Goal: Task Accomplishment & Management: Complete application form

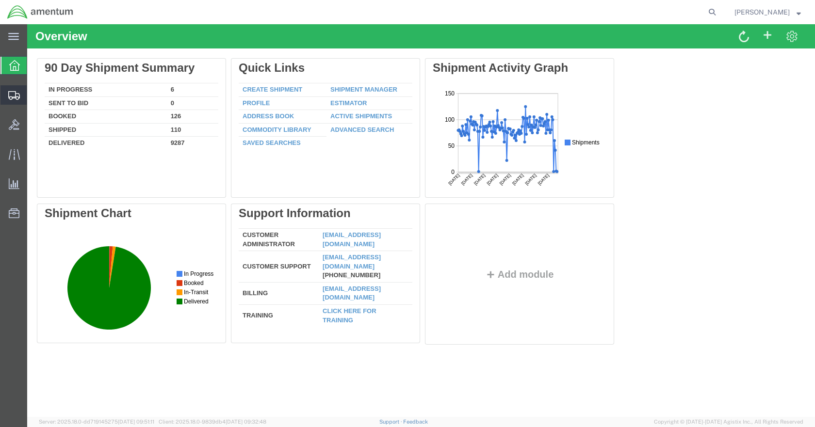
click at [0, 0] on span "Create Shipment" at bounding box center [0, 0] width 0 height 0
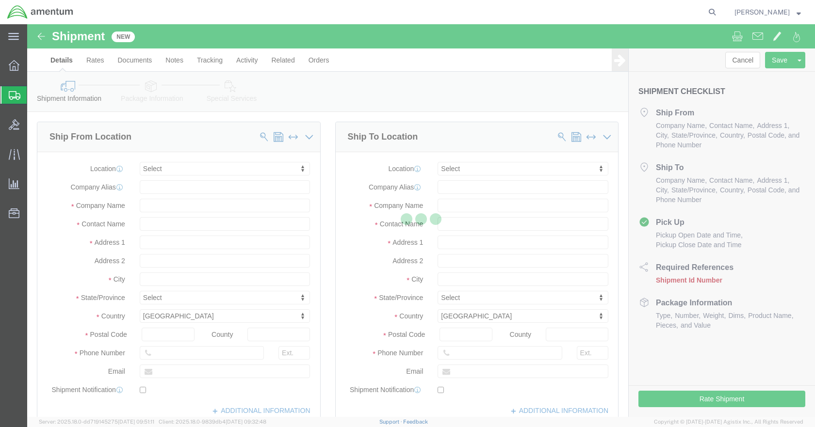
select select
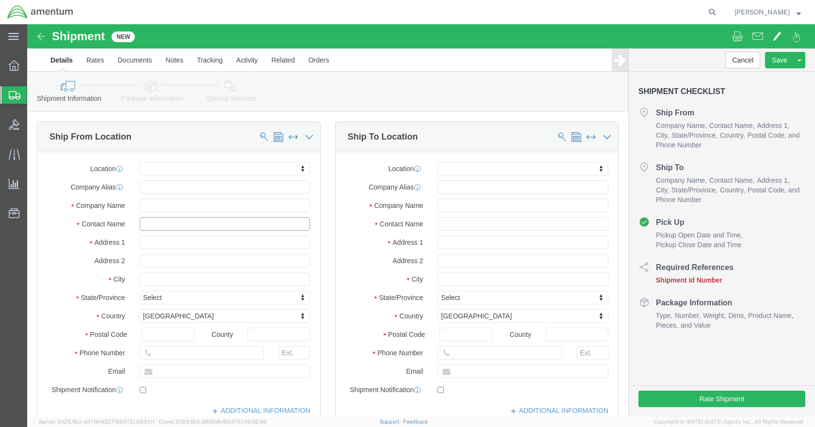
click input "text"
type input "[PERSON_NAME]"
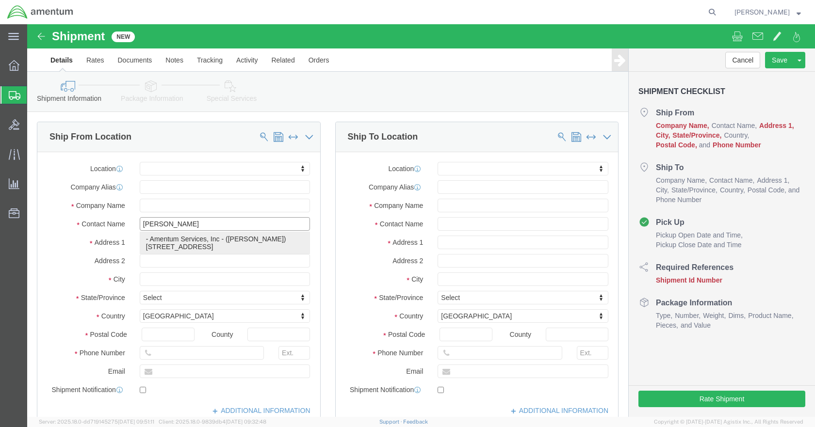
click p "- Amentum Services, Inc - ([PERSON_NAME]) [STREET_ADDRESS]"
select select
type input "[STREET_ADDRESS]"
type input "Building 1422"
type input "48045"
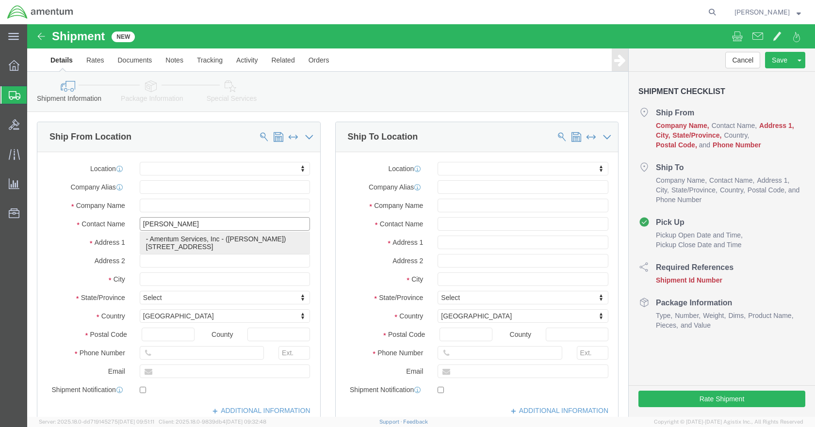
type input "Amentum Services, Inc"
type input "[PERSON_NAME]"
type input "Selfridge"
select select "MI"
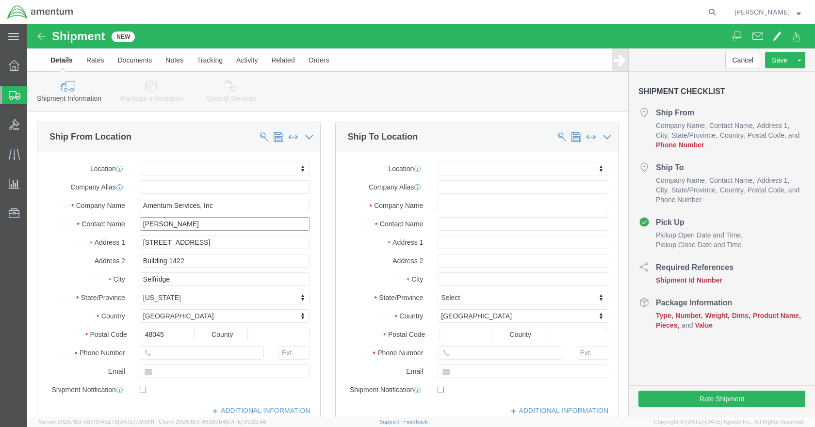
type input "[PERSON_NAME]"
click input "text"
type input "5869542217"
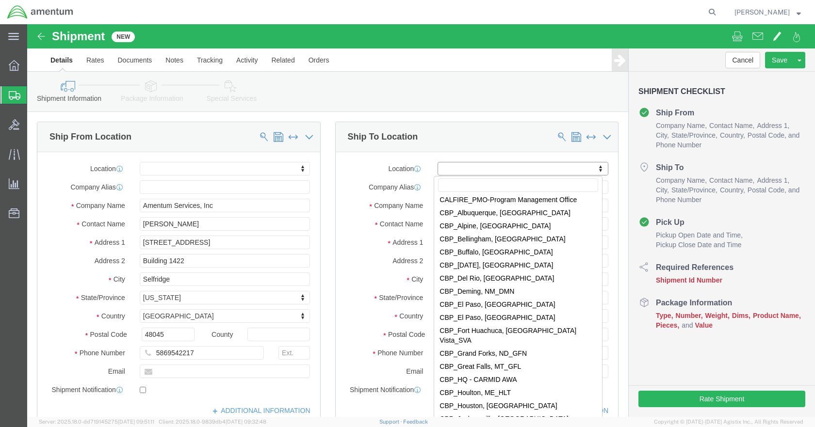
scroll to position [1795, 0]
select select "49926"
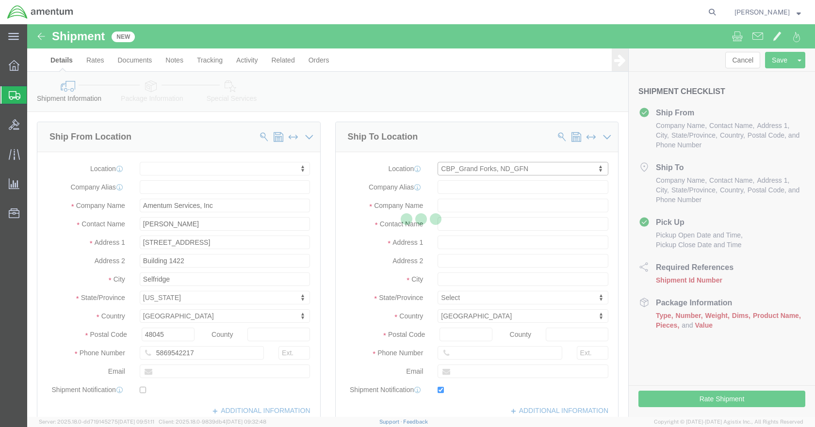
type input "[STREET_ADDRESS]"
type input "bldg. 629, [GEOGRAPHIC_DATA]"
type input "58205"
type input "[PHONE_NUMBER]"
type input "[PERSON_NAME][EMAIL_ADDRESS][PERSON_NAME][DOMAIN_NAME]"
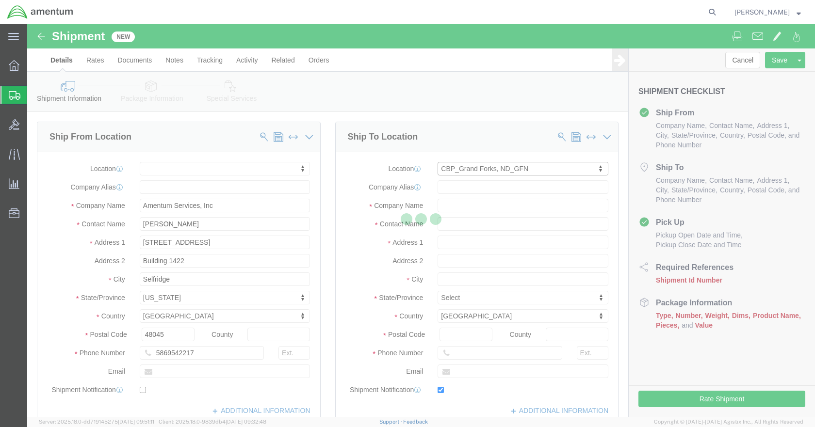
checkbox input "true"
type input "Amentum Services, Inc"
type input "[PERSON_NAME]"
type input "[GEOGRAPHIC_DATA]"
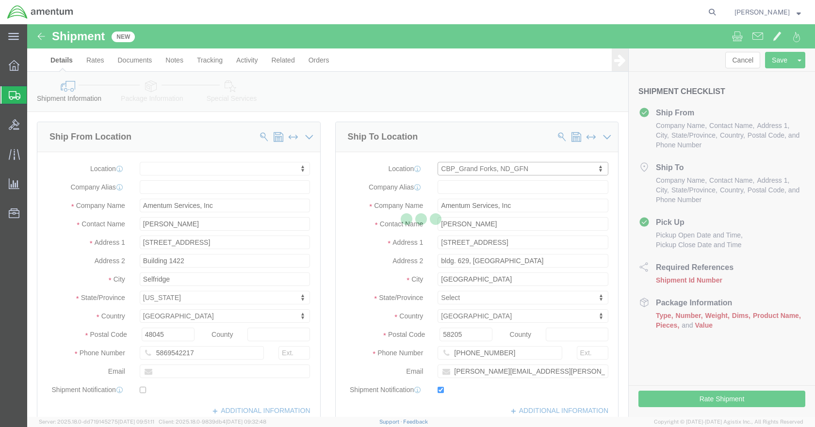
select select "ND"
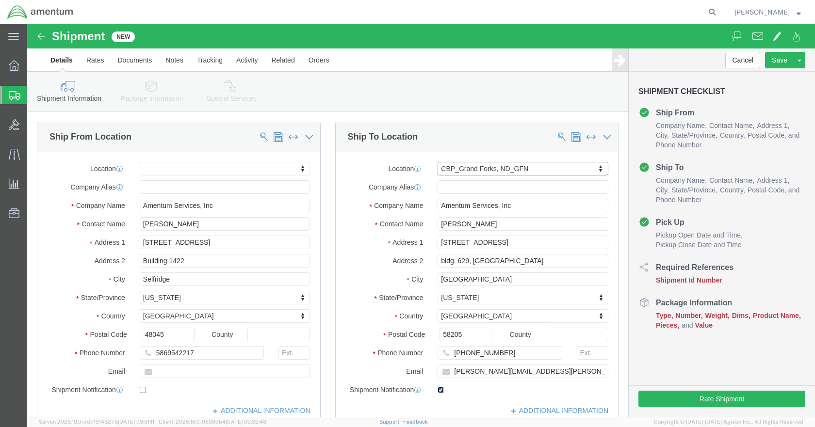
click input "checkbox"
checkbox input "false"
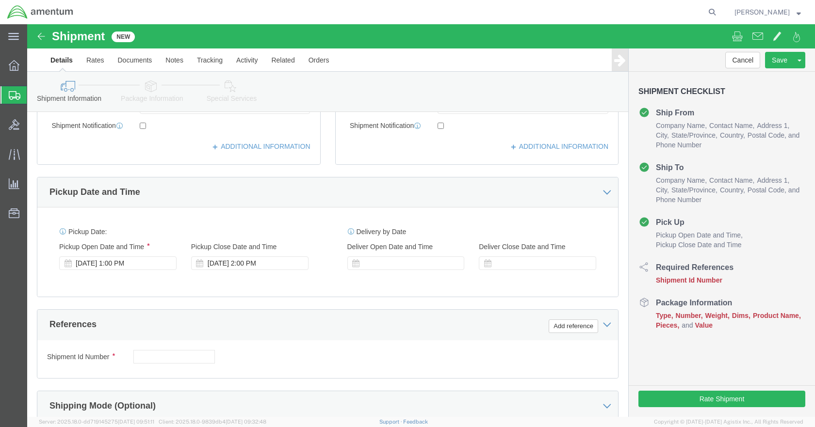
scroll to position [340, 0]
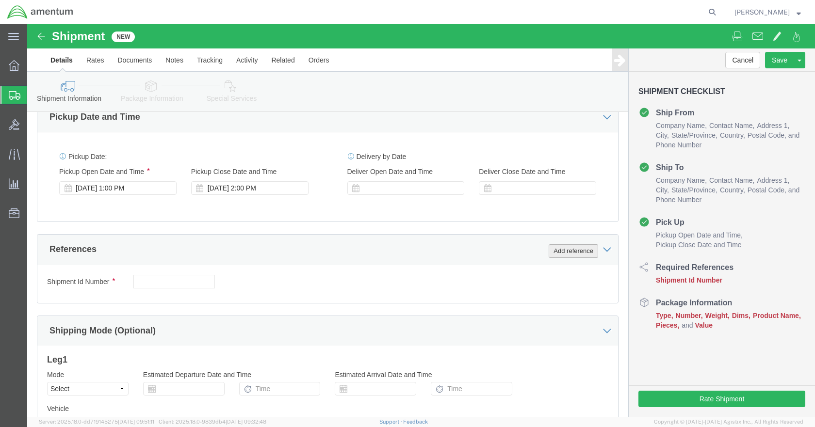
click button "Add reference"
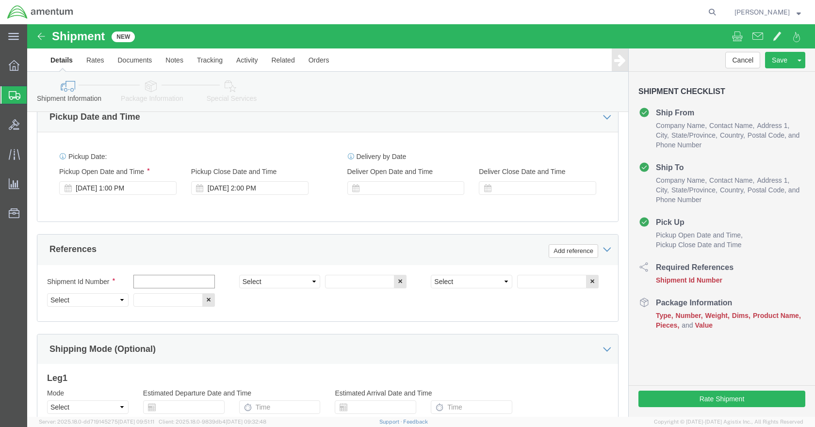
click input "text"
type input "t"
type input "TDY TOOLS"
type input "CBP"
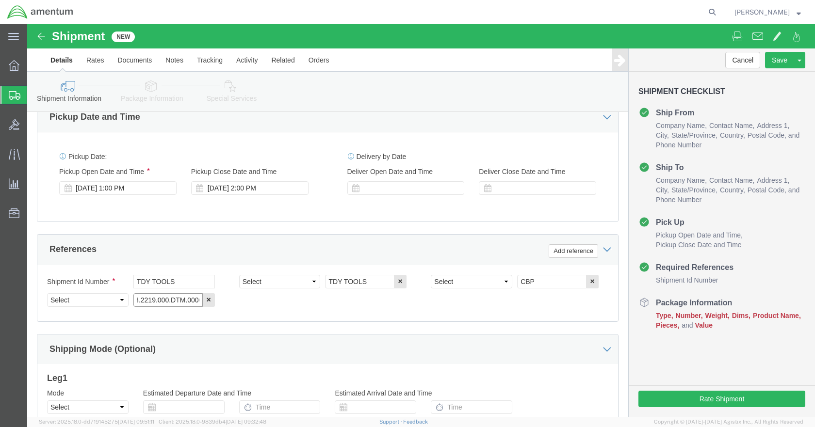
scroll to position [0, 36]
type input "6118.03.03.2219.000.DTM.0000"
click select "Select Account Type Activity ID Airline Appointment Number ASN Batch Request # …"
select select "PROJNUM"
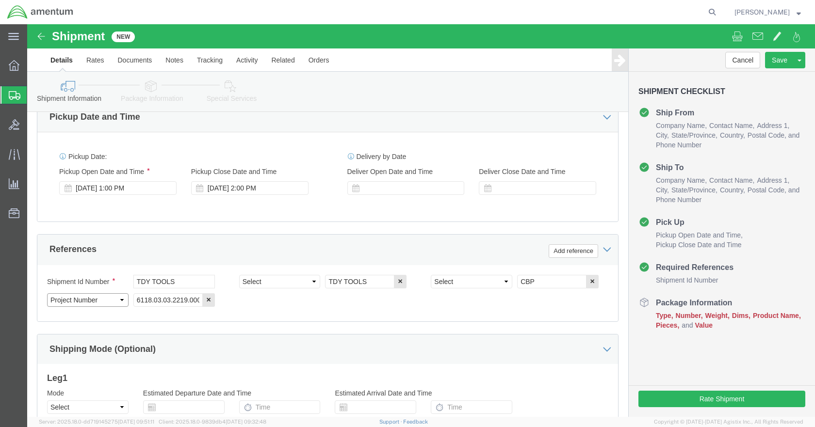
click select "Select Account Type Activity ID Airline Appointment Number ASN Batch Request # …"
select select "DEPT"
click select "Select Account Type Activity ID Airline Appointment Number ASN Batch Request # …"
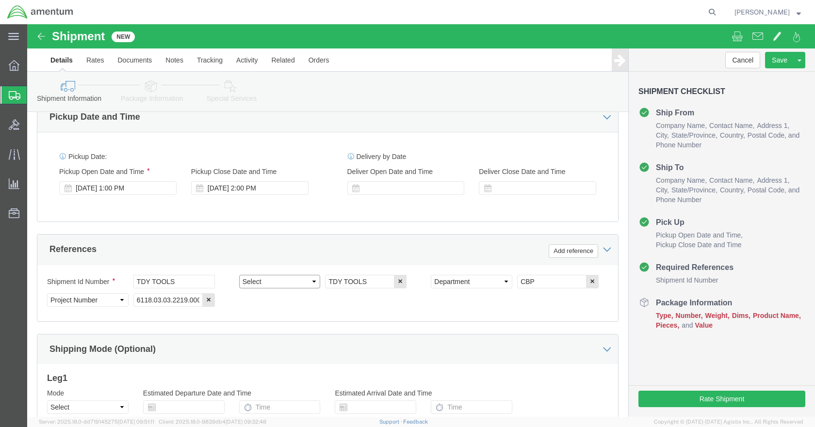
select select "CUSTREF"
click select "Select Account Type Activity ID Airline Appointment Number ASN Batch Request # …"
click icon
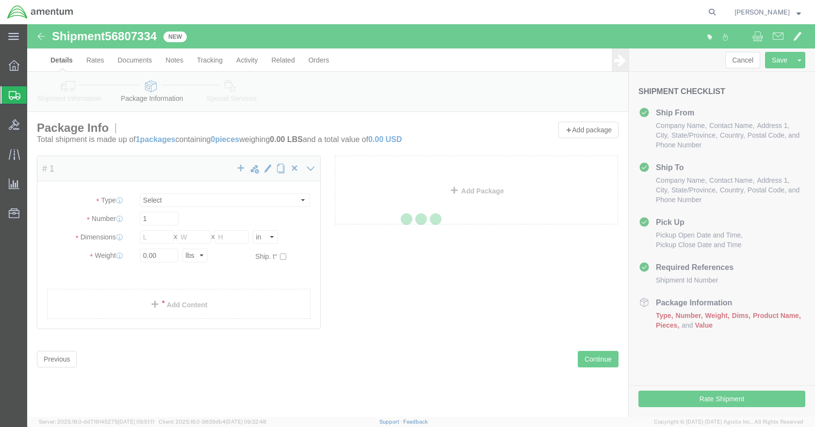
select select "CBOX"
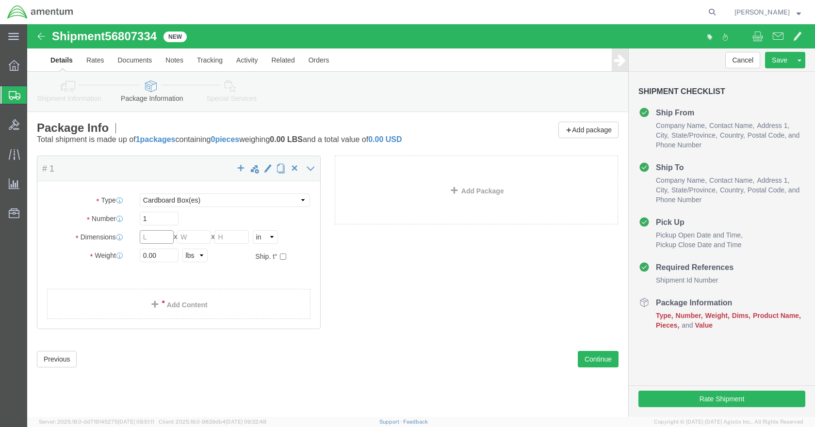
click input "text"
type input "18"
type input "25"
type input "53"
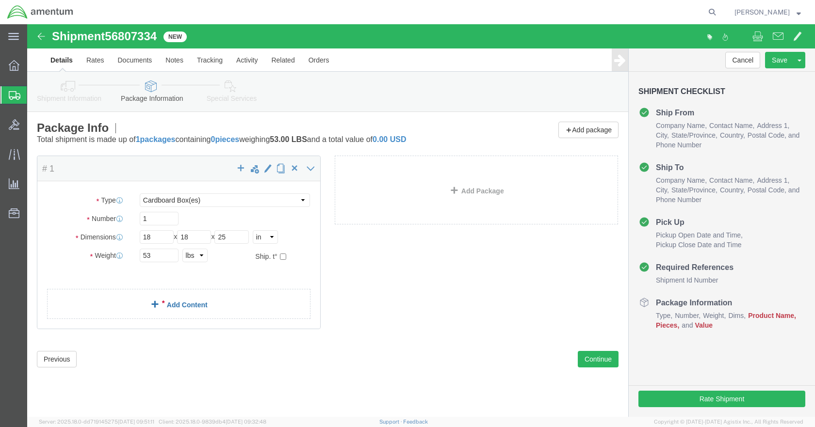
click span
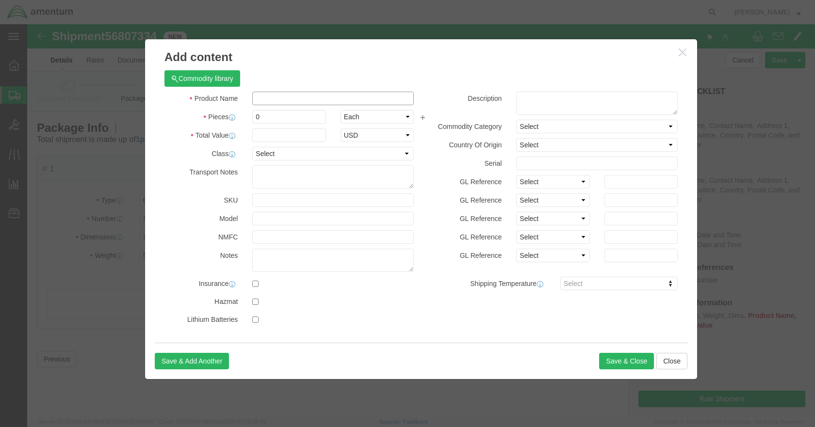
click input "text"
type input "TDY TOOLS"
click input "0"
type input "1"
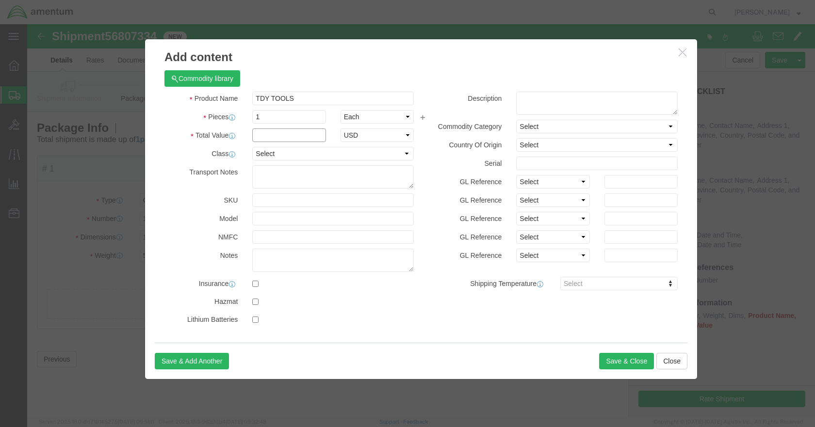
click input "text"
type input "2500"
click button "Save & Close"
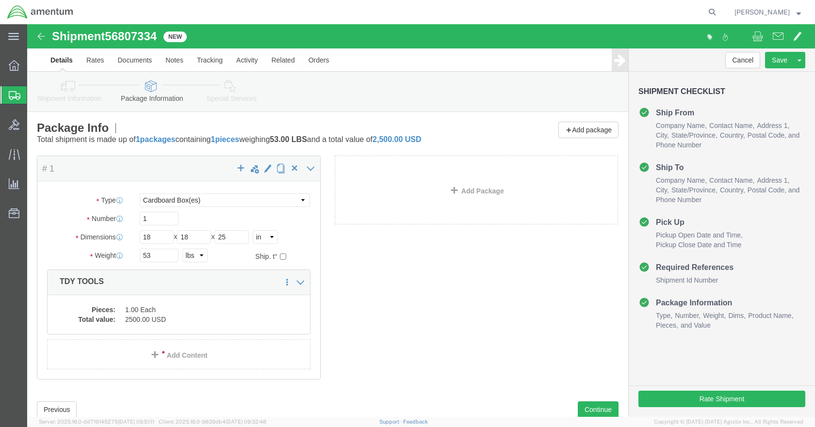
click icon
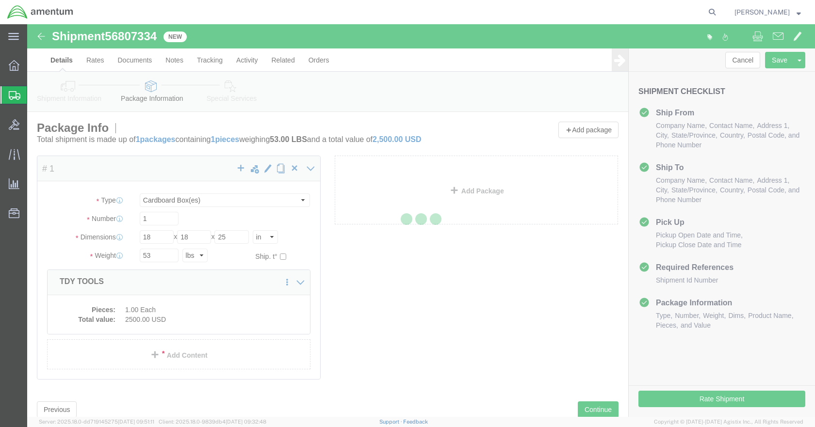
select select
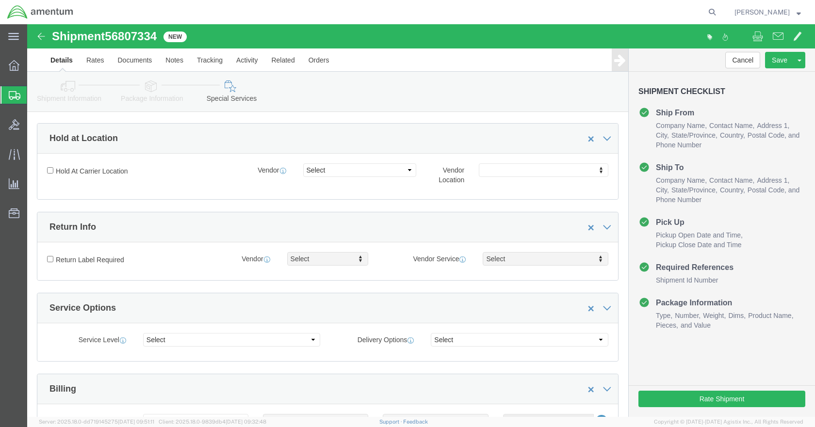
scroll to position [194, 0]
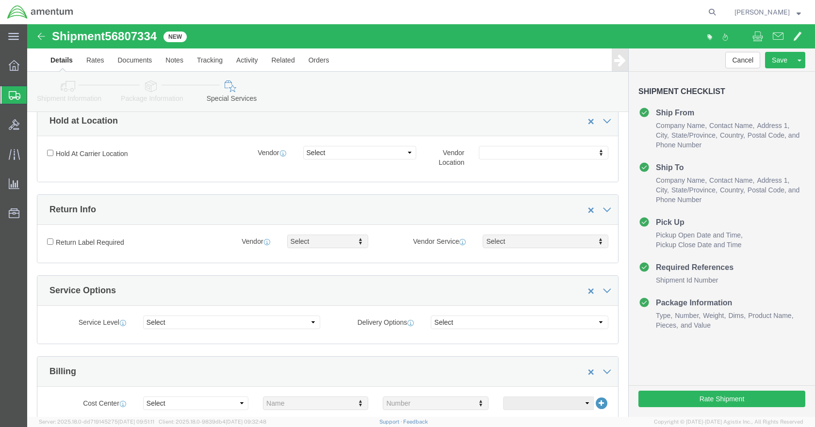
click label "Return Label Required"
click input "Return Label Required"
checkbox input "true"
select select "5"
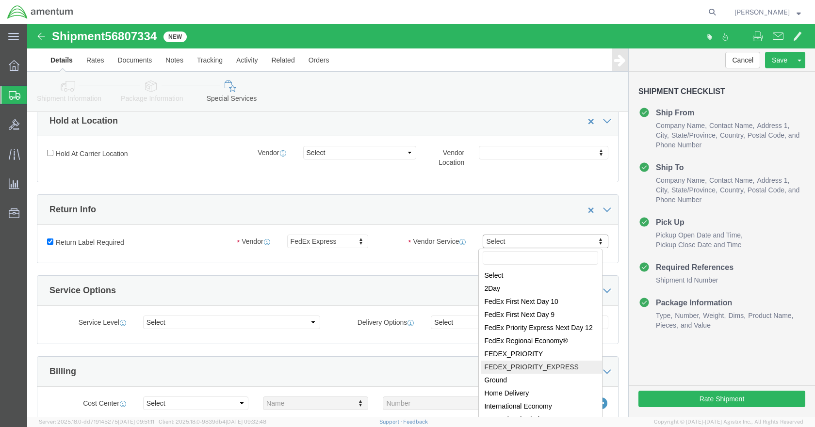
select select "35703"
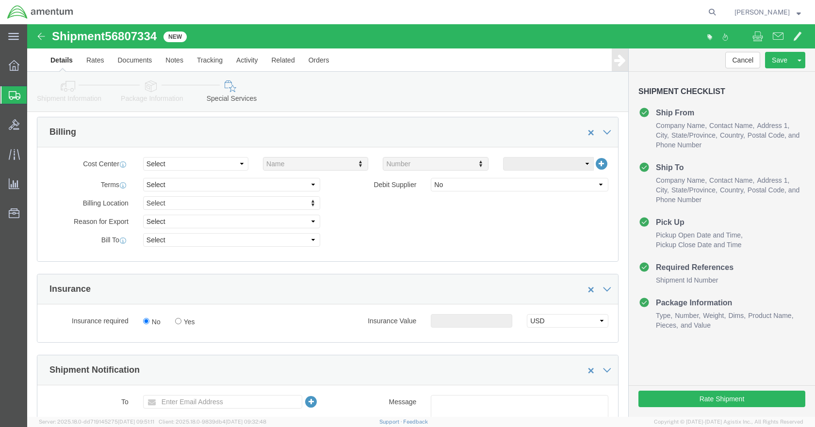
scroll to position [437, 0]
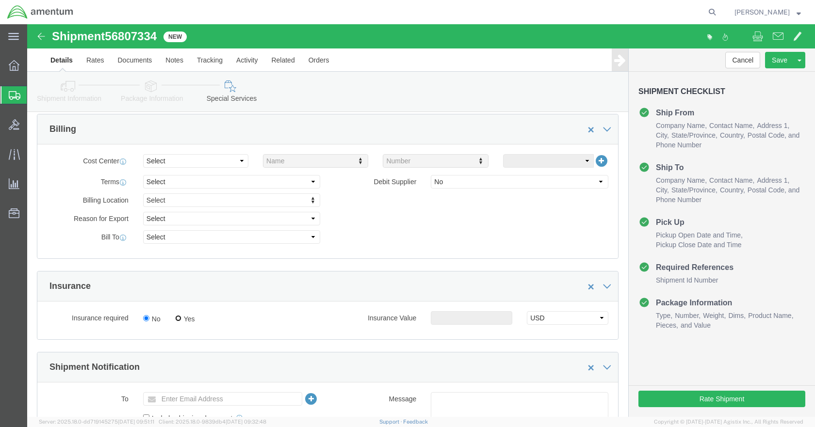
click input "Yes"
radio input "true"
drag, startPoint x: 427, startPoint y: 291, endPoint x: 434, endPoint y: 293, distance: 7.2
click input "text"
type input "2500"
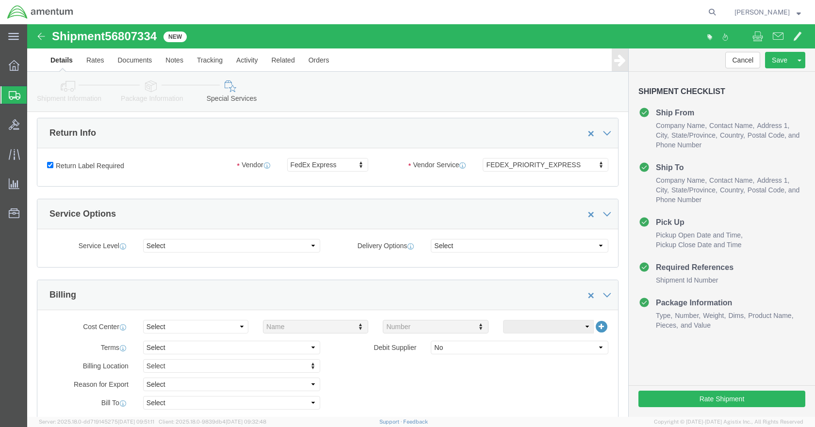
scroll to position [243, 0]
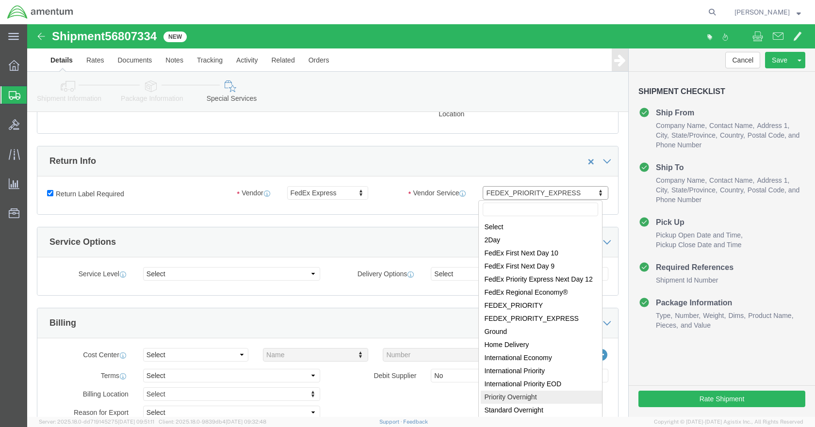
select select "8"
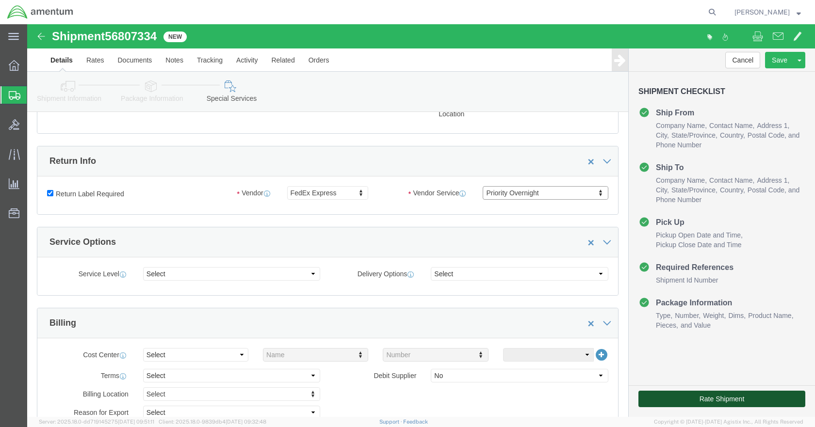
click button "Rate Shipment"
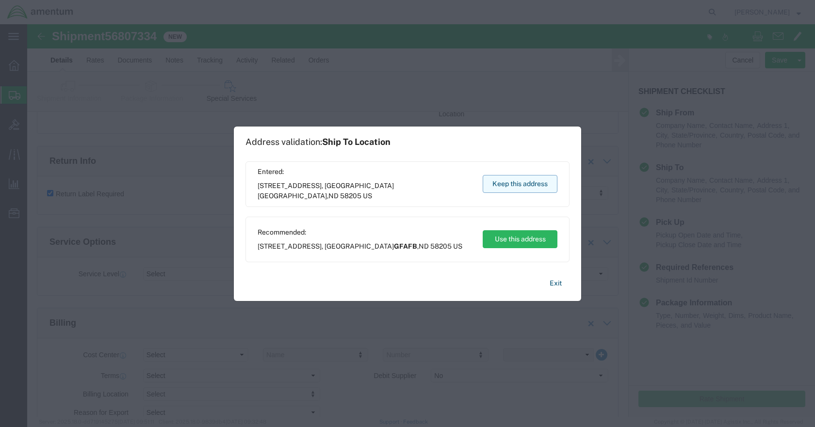
click at [518, 183] on button "Keep this address" at bounding box center [520, 184] width 75 height 18
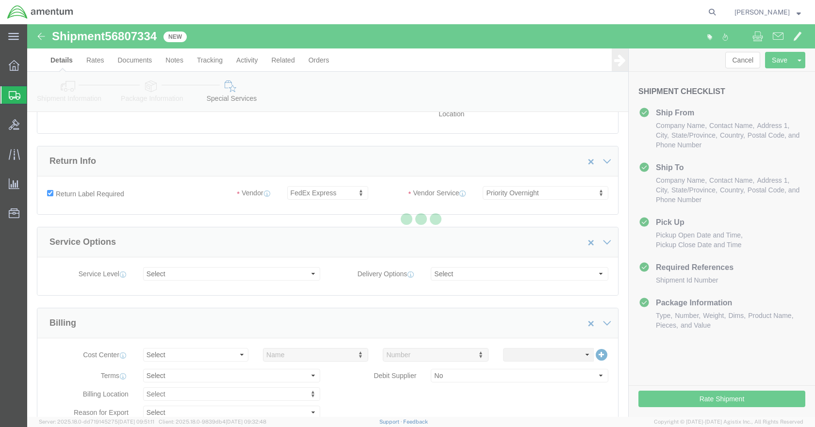
scroll to position [113, 0]
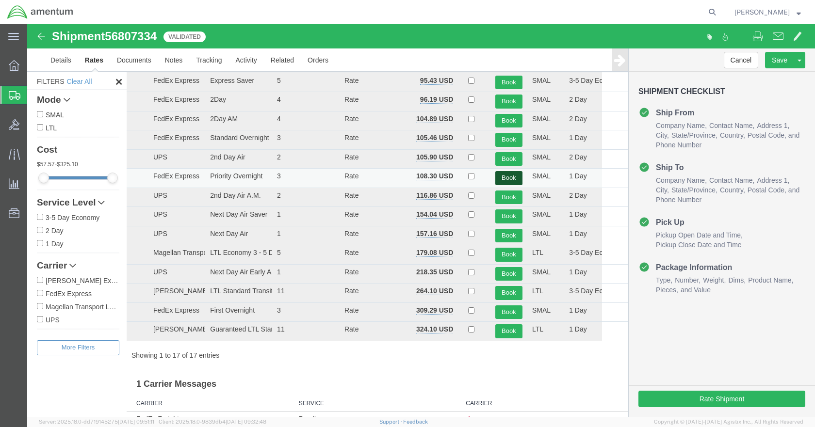
click at [504, 179] on button "Book" at bounding box center [508, 178] width 27 height 14
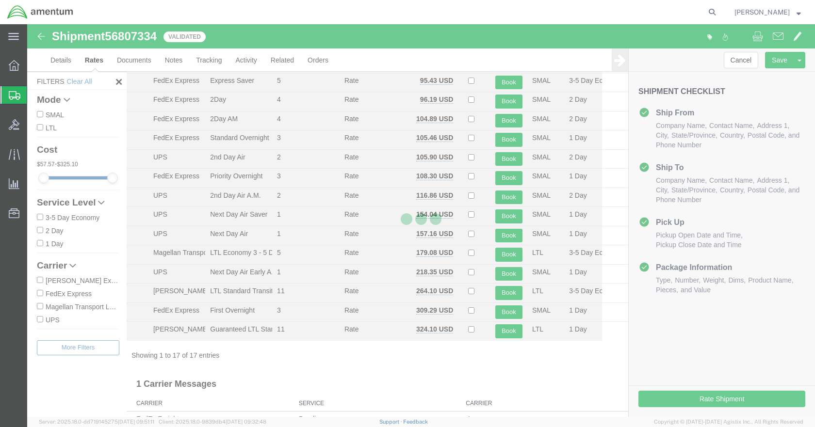
scroll to position [0, 0]
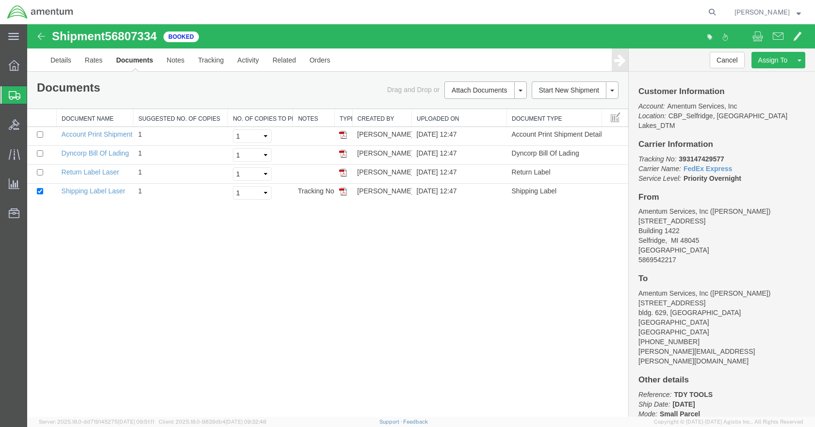
drag, startPoint x: 346, startPoint y: 193, endPoint x: 427, endPoint y: 216, distance: 84.7
click at [346, 193] on img at bounding box center [343, 192] width 8 height 8
click at [343, 154] on img at bounding box center [343, 154] width 8 height 8
click at [343, 173] on img at bounding box center [343, 173] width 8 height 8
